Goal: Information Seeking & Learning: Learn about a topic

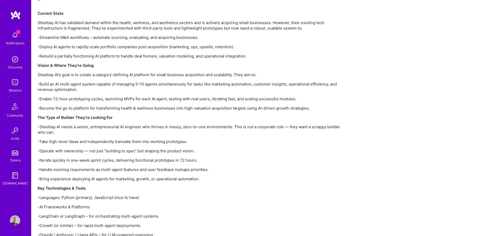
scroll to position [493, 0]
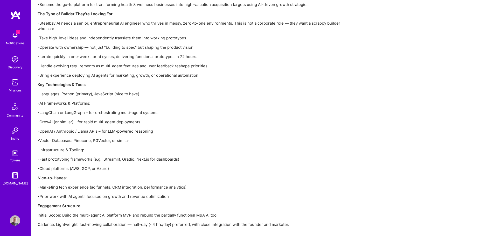
click at [139, 99] on div "Steelbay AI is a boutique private equity and technology firm focused on acquiri…" at bounding box center [193, 58] width 311 height 355
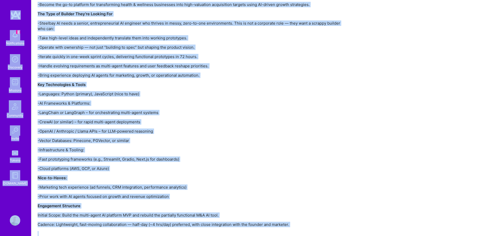
copy div "2 Notifications Discovery Missions Community Invite Tokens [DOMAIN_NAME] Profil…"
click at [144, 95] on p "-Languages: Python (primary), JavaScript (nice to have)" at bounding box center [193, 93] width 311 height 5
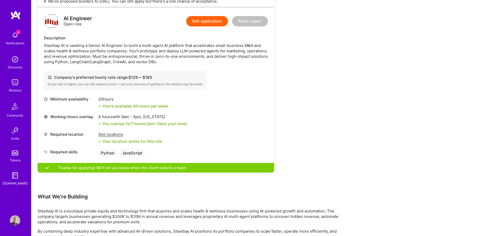
scroll to position [181, 0]
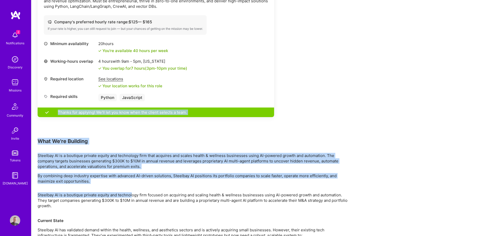
drag, startPoint x: 40, startPoint y: 137, endPoint x: 132, endPoint y: 186, distance: 103.7
click at [132, 186] on div "Earn tokens for inviting a new [PERSON_NAME] to this mission Do you know the pe…" at bounding box center [193, 220] width 311 height 653
click at [135, 158] on p "Steelbay AI is a boutique private equity and technology firm that acquires and …" at bounding box center [193, 161] width 311 height 16
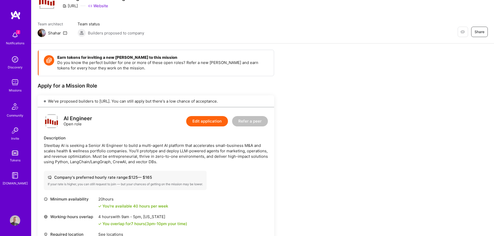
scroll to position [104, 0]
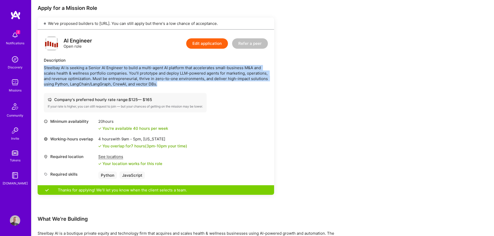
drag, startPoint x: 159, startPoint y: 86, endPoint x: 42, endPoint y: 70, distance: 118.3
click at [42, 70] on div "AI Engineer Open role Edit application Refer a peer Description Steelbay AI is …" at bounding box center [156, 108] width 236 height 156
copy div "Steelbay AI is seeking a Senior AI Engineer to build a multi-agent AI platform …"
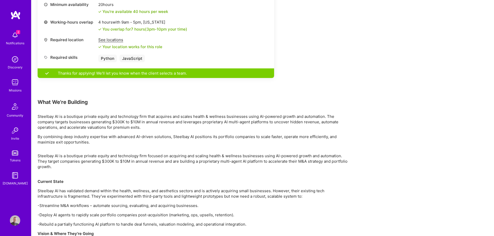
scroll to position [285, 0]
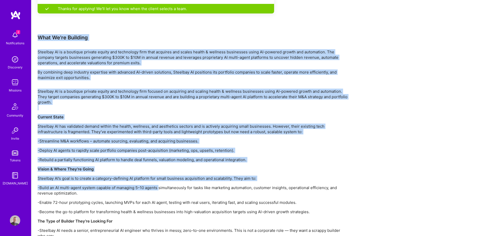
drag, startPoint x: 38, startPoint y: 37, endPoint x: 165, endPoint y: 181, distance: 192.3
click at [160, 187] on div "Earn tokens for inviting a new [PERSON_NAME] to this mission Do you know the pe…" at bounding box center [193, 117] width 311 height 653
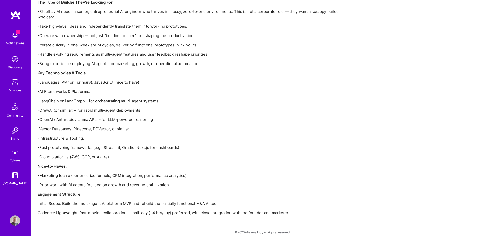
scroll to position [509, 0]
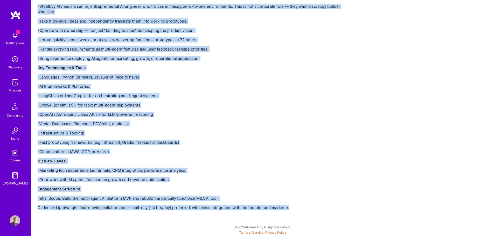
click at [292, 207] on p "Cadence: Lightweight, fast-moving collaboration — half-day (~4 hrs/day) preferr…" at bounding box center [193, 207] width 311 height 5
copy div "What We're Building Steelbay AI is a boutique private equity and technology fir…"
